Goal: Find specific page/section: Find specific page/section

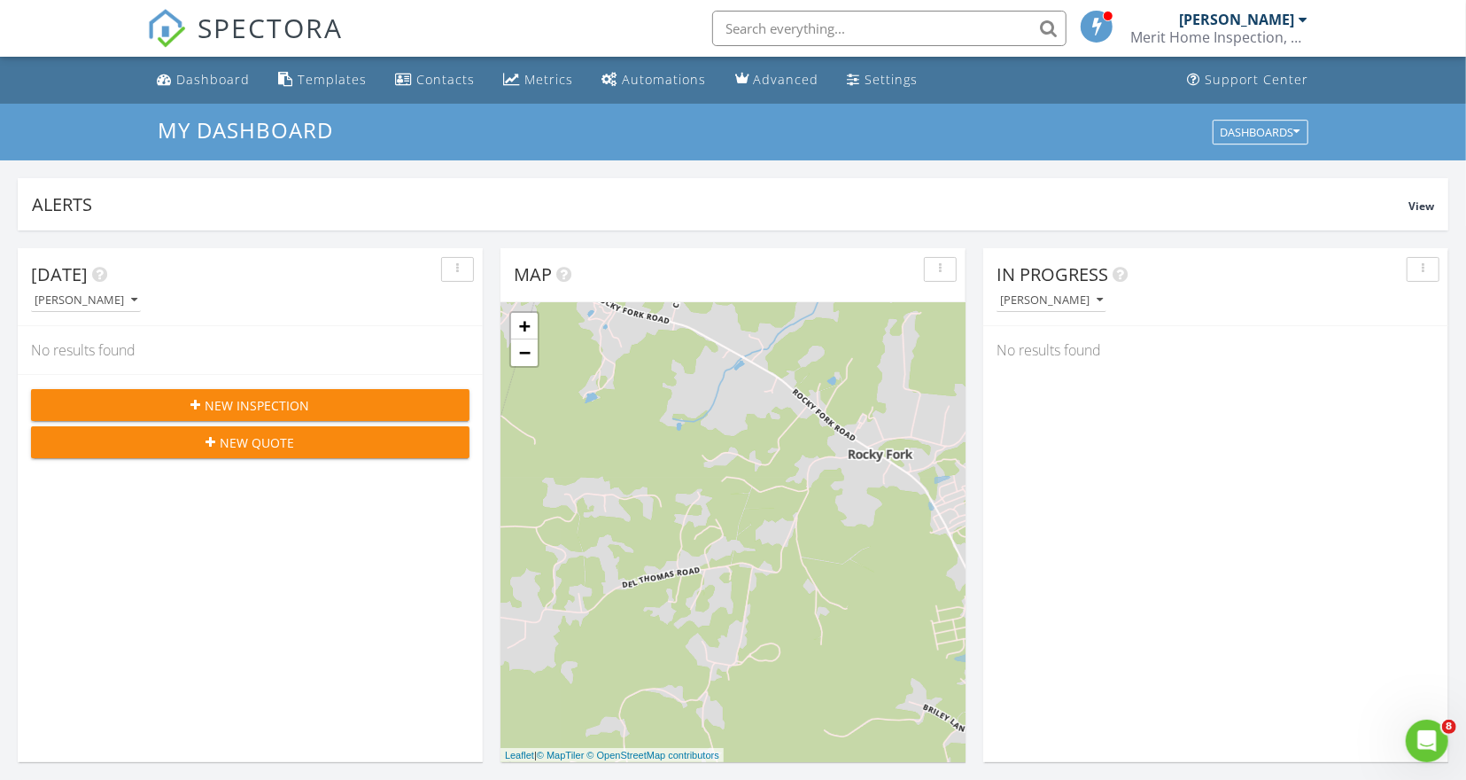
click at [1258, 30] on div "Merit Home Inspection, LLC" at bounding box center [1219, 37] width 177 height 18
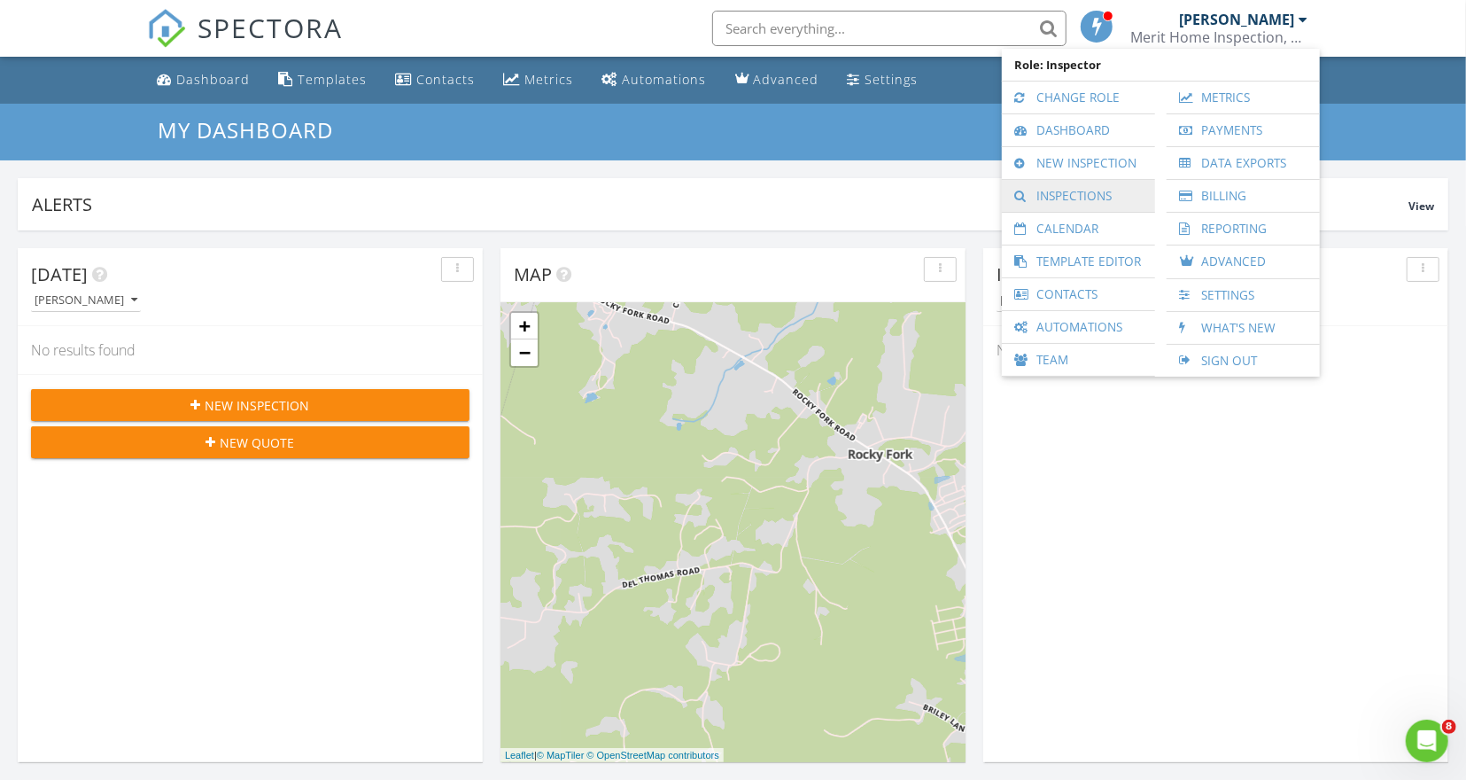
click at [1073, 197] on link "Inspections" at bounding box center [1079, 196] width 136 height 32
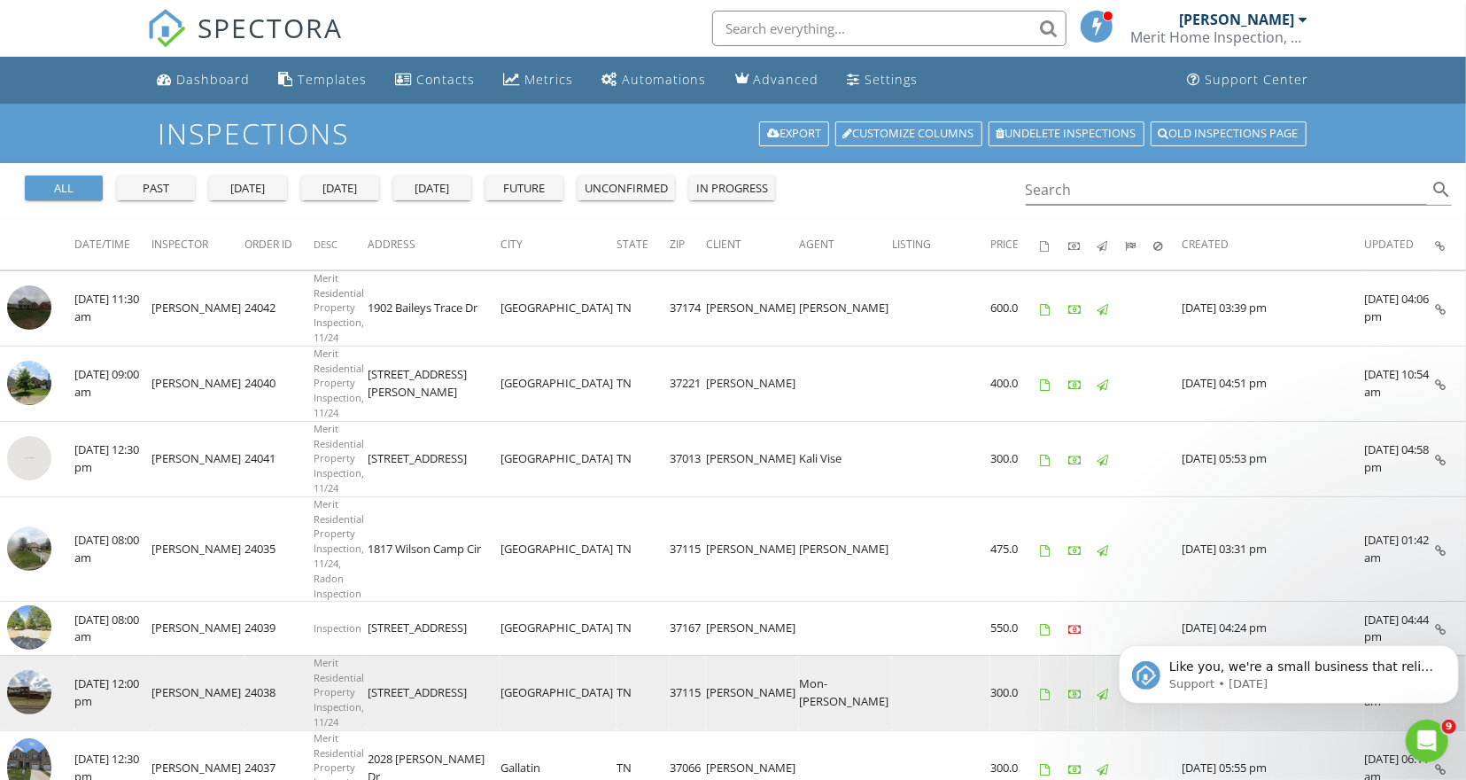
click at [36, 670] on img at bounding box center [29, 692] width 44 height 44
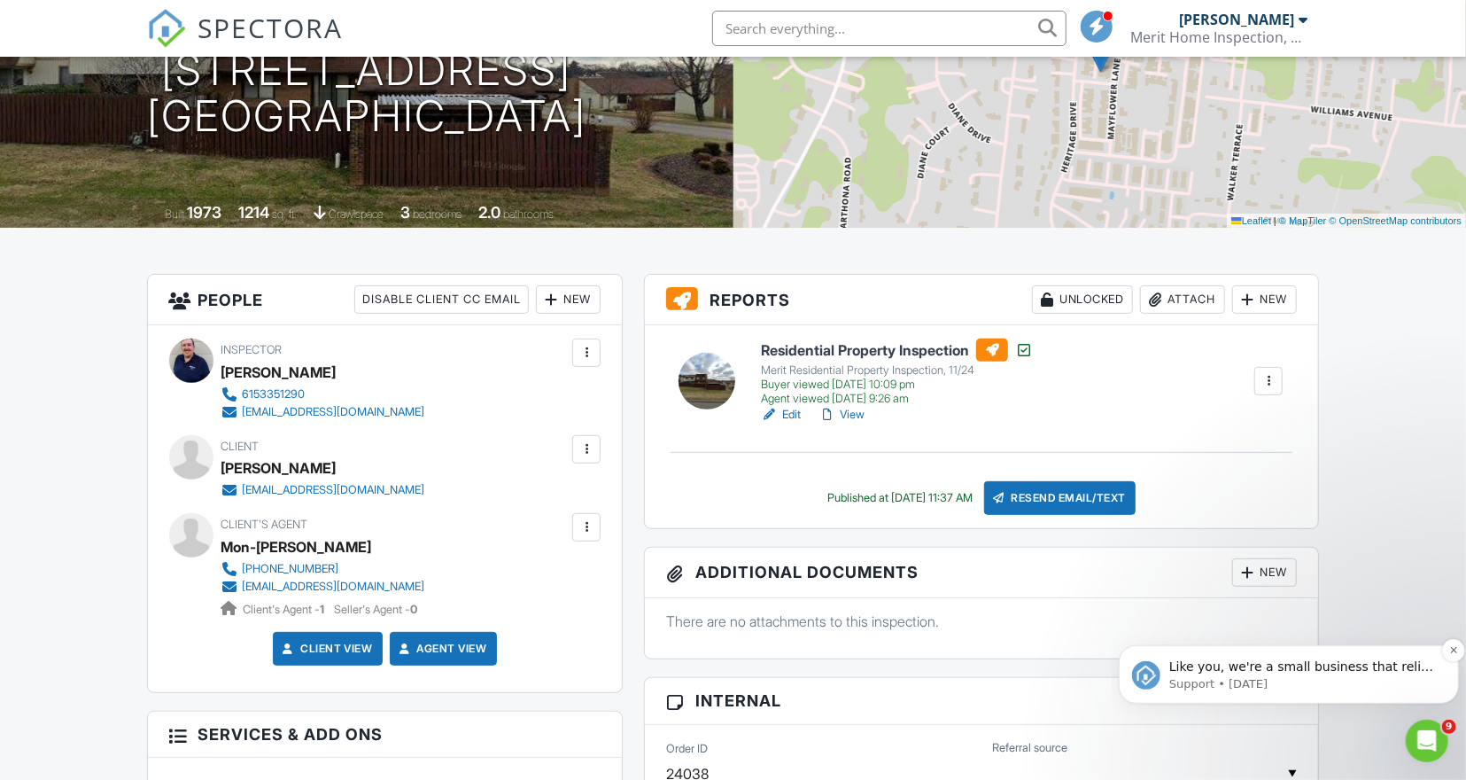
click at [1443, 654] on div "Like you, we're a small business that relies on reviews to grow. If you have a …" at bounding box center [1288, 673] width 340 height 58
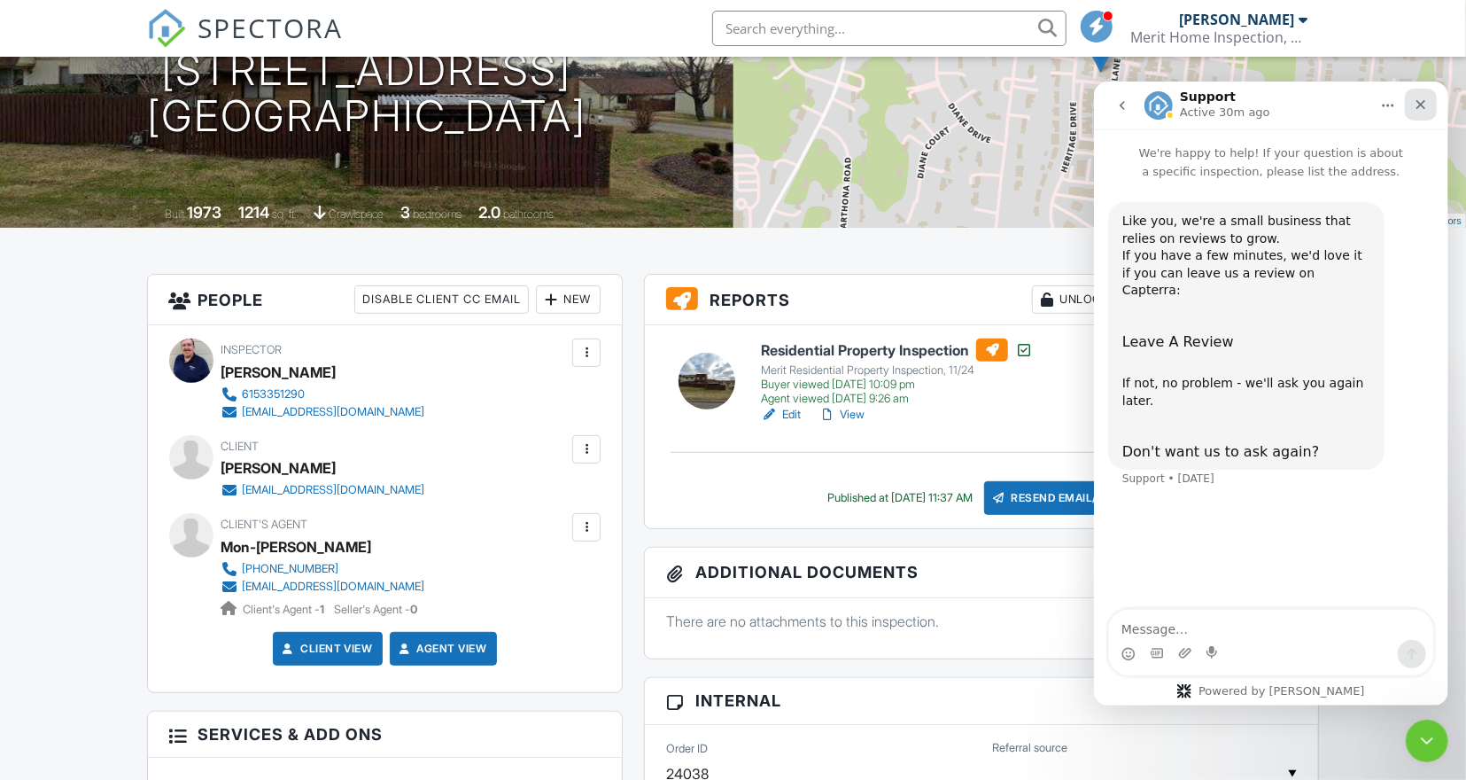
click at [1417, 104] on icon "Close" at bounding box center [1420, 104] width 14 height 14
